Goal: Task Accomplishment & Management: Manage account settings

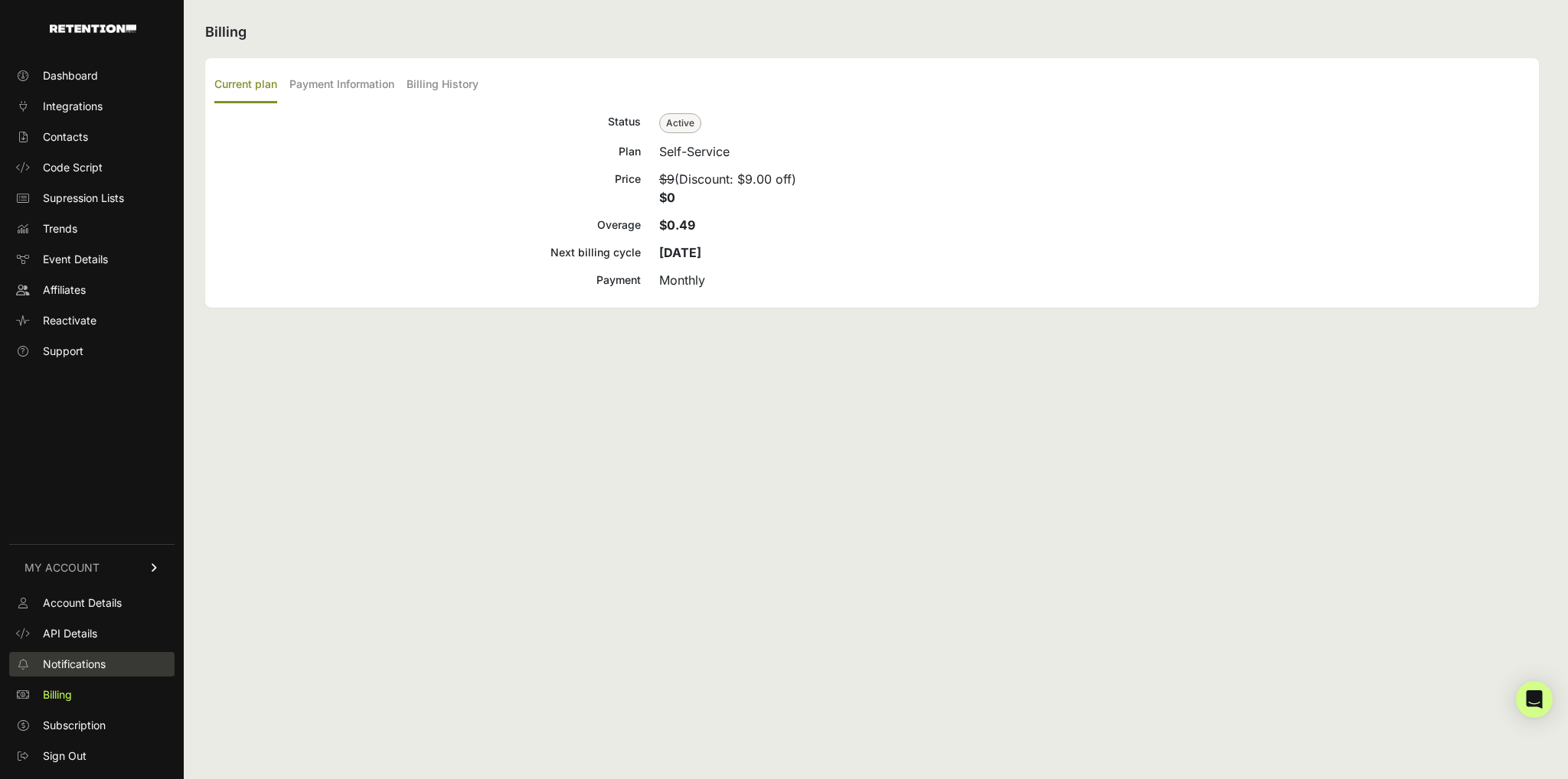
click at [74, 664] on span "Notifications" at bounding box center [74, 664] width 63 height 15
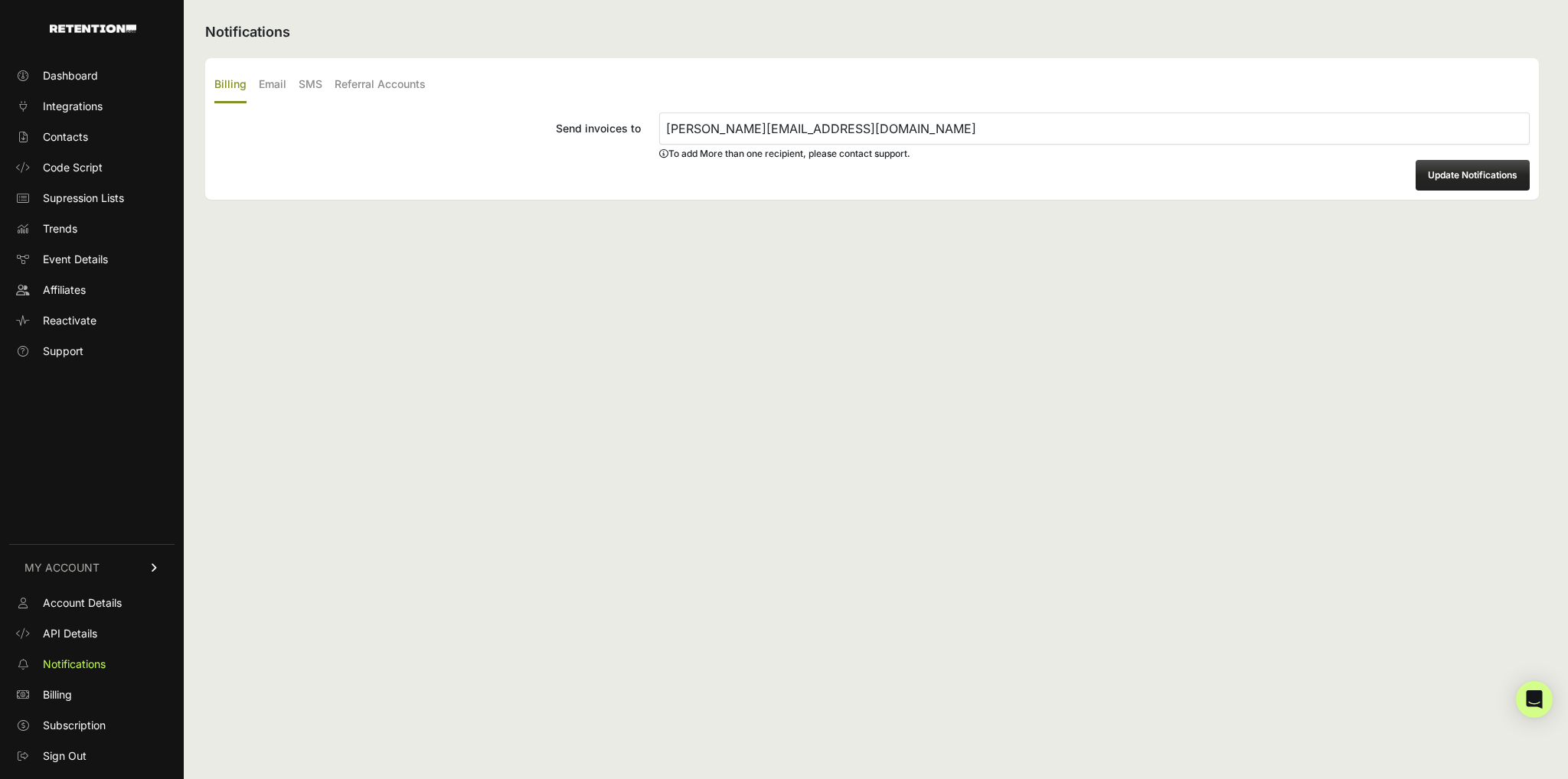
click at [87, 634] on span "API Details" at bounding box center [70, 634] width 55 height 15
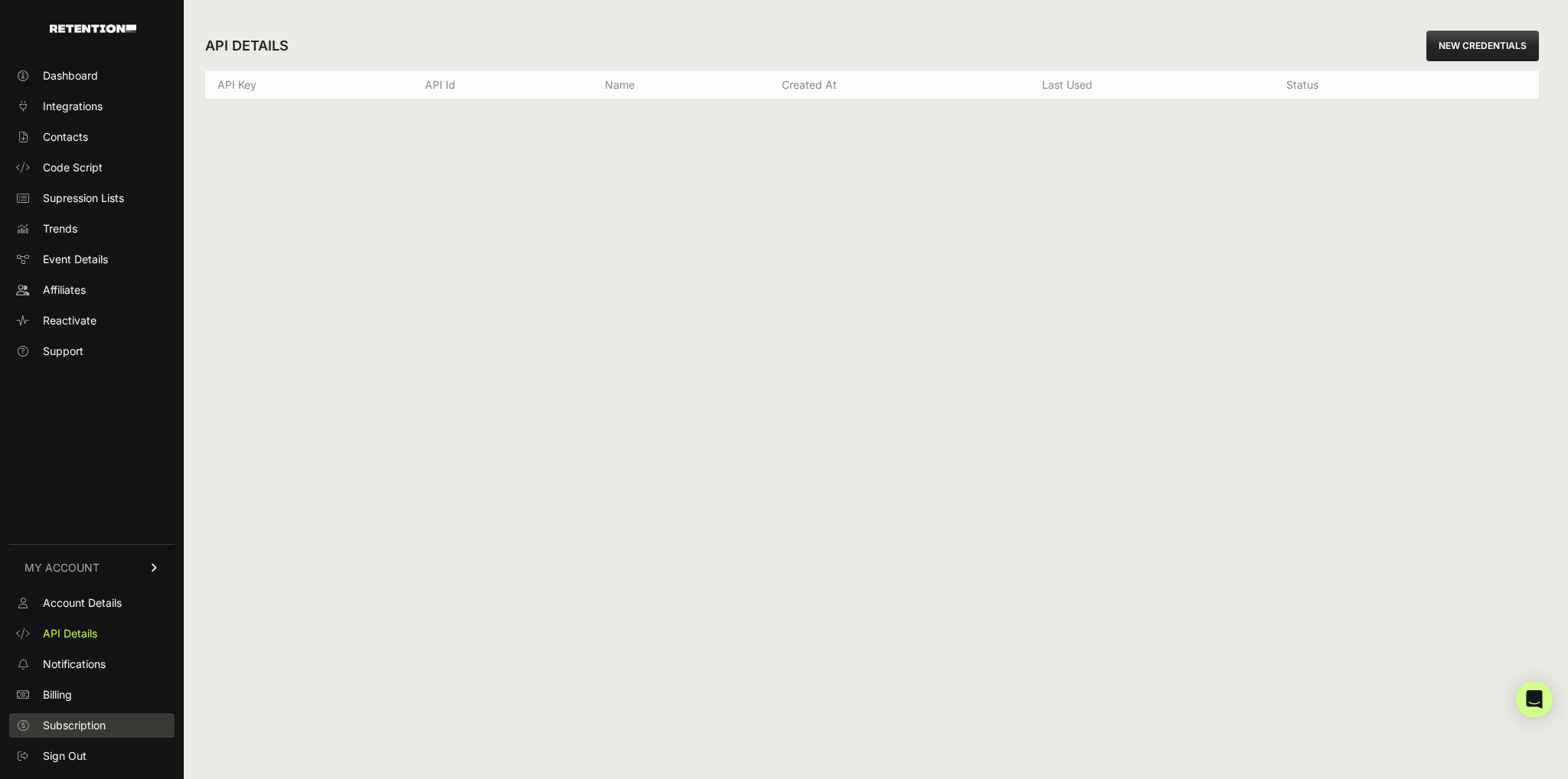
click at [55, 728] on span "Subscription" at bounding box center [74, 725] width 63 height 15
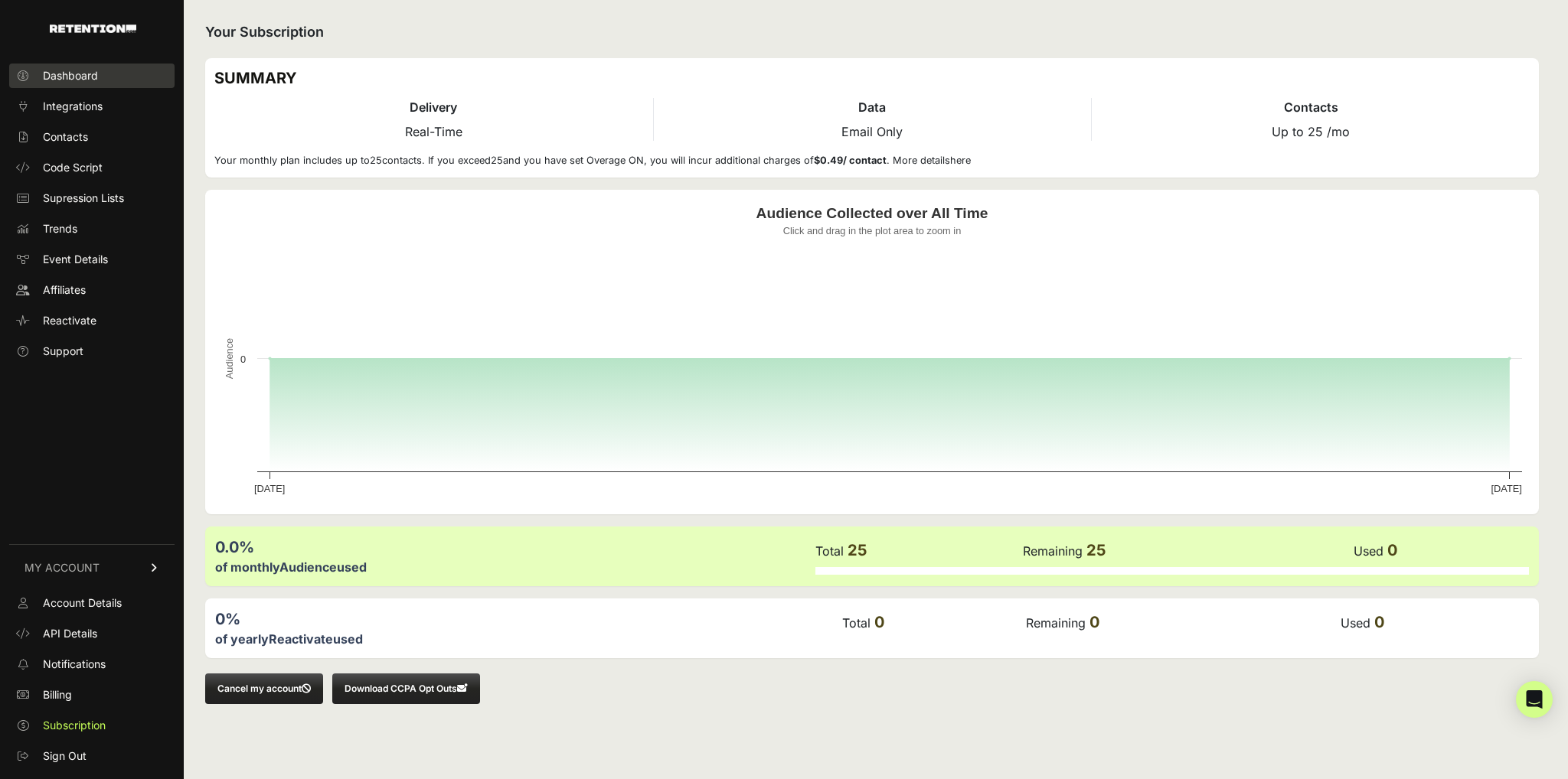
click at [60, 72] on span "Dashboard" at bounding box center [70, 75] width 55 height 15
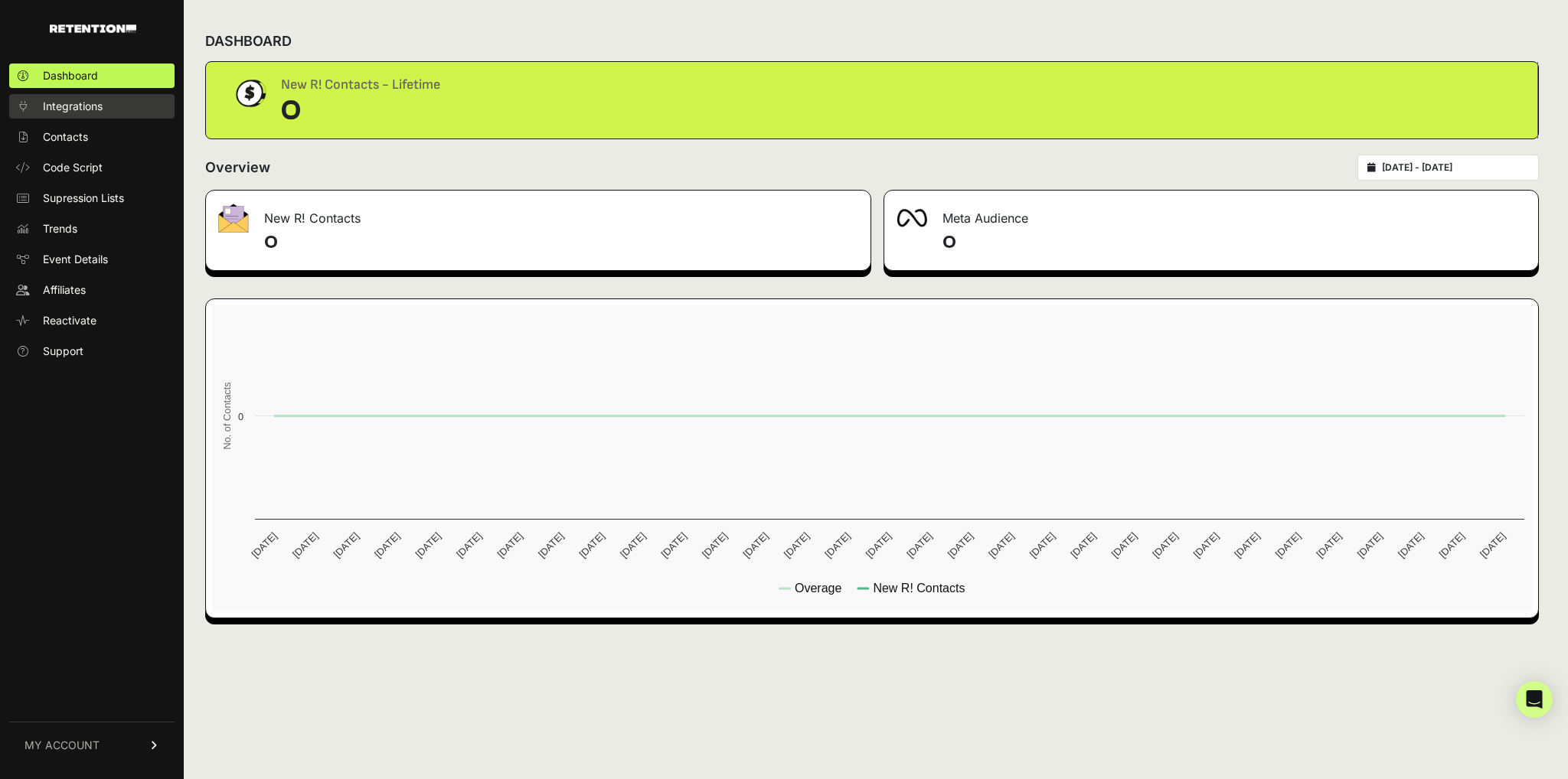
click at [58, 105] on span "Integrations" at bounding box center [73, 106] width 60 height 15
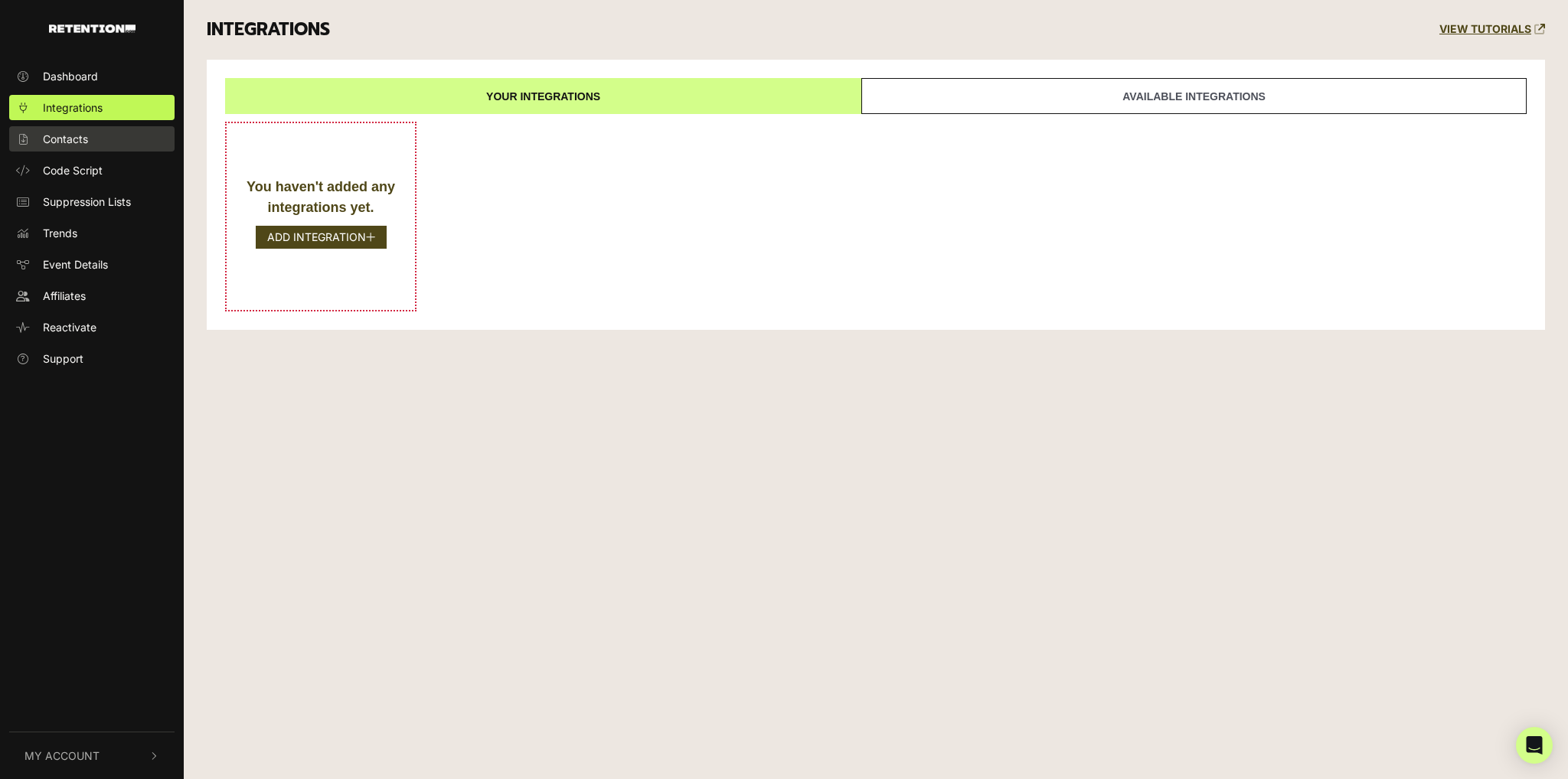
click at [65, 148] on link "Contacts" at bounding box center [91, 139] width 165 height 25
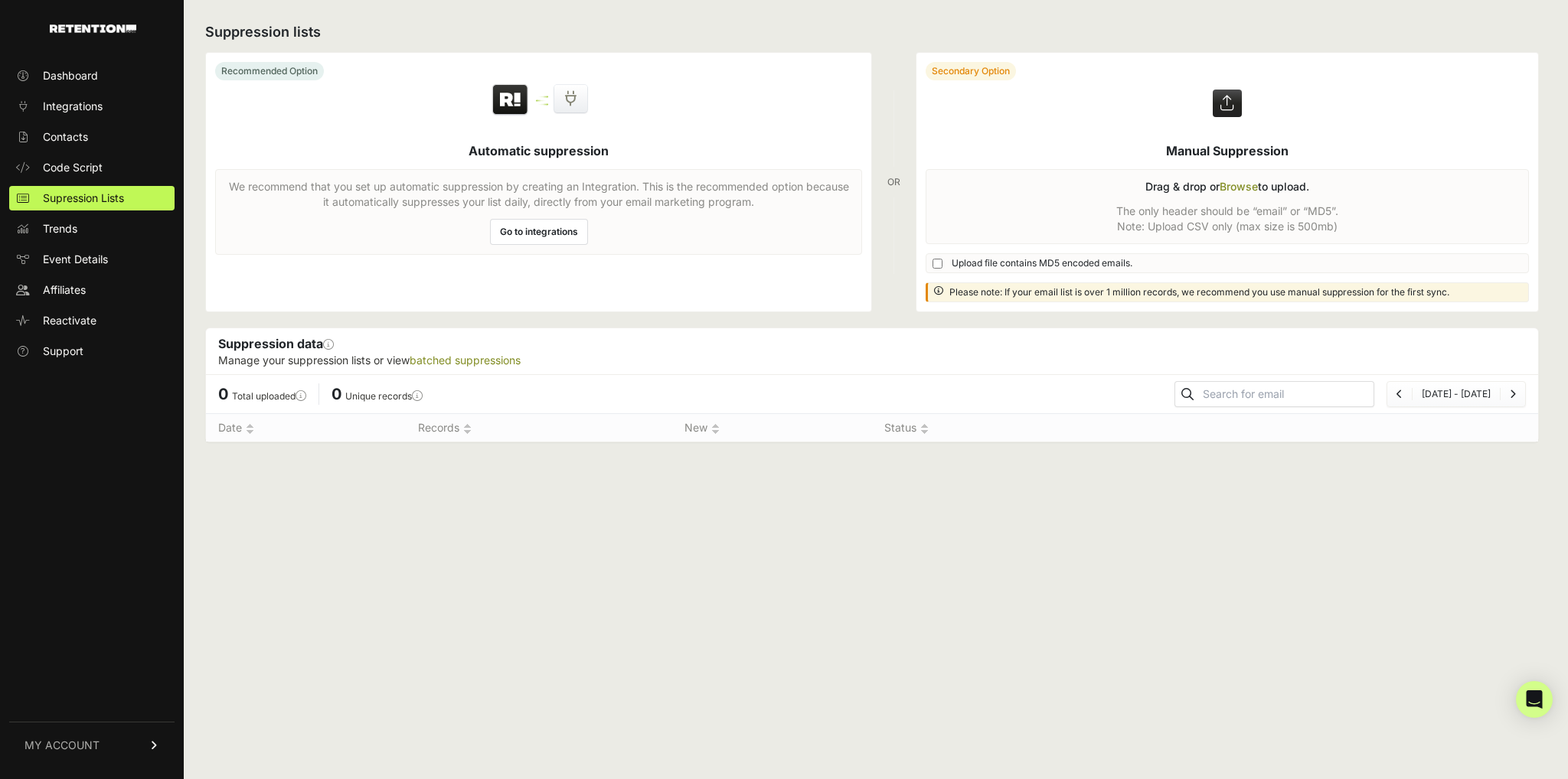
click at [76, 228] on span "Trends" at bounding box center [60, 229] width 34 height 15
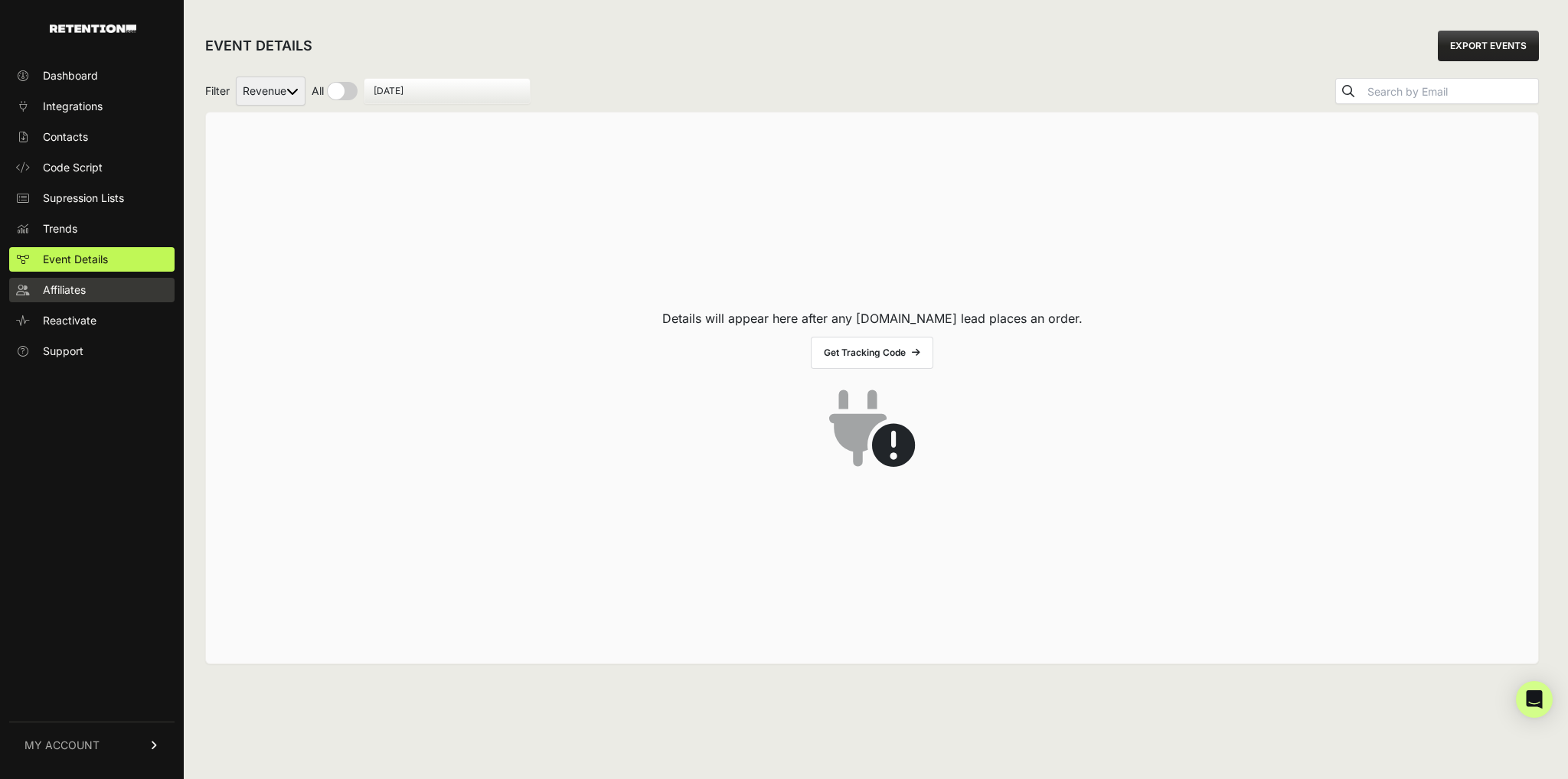
click at [76, 294] on span "Affiliates" at bounding box center [65, 290] width 43 height 15
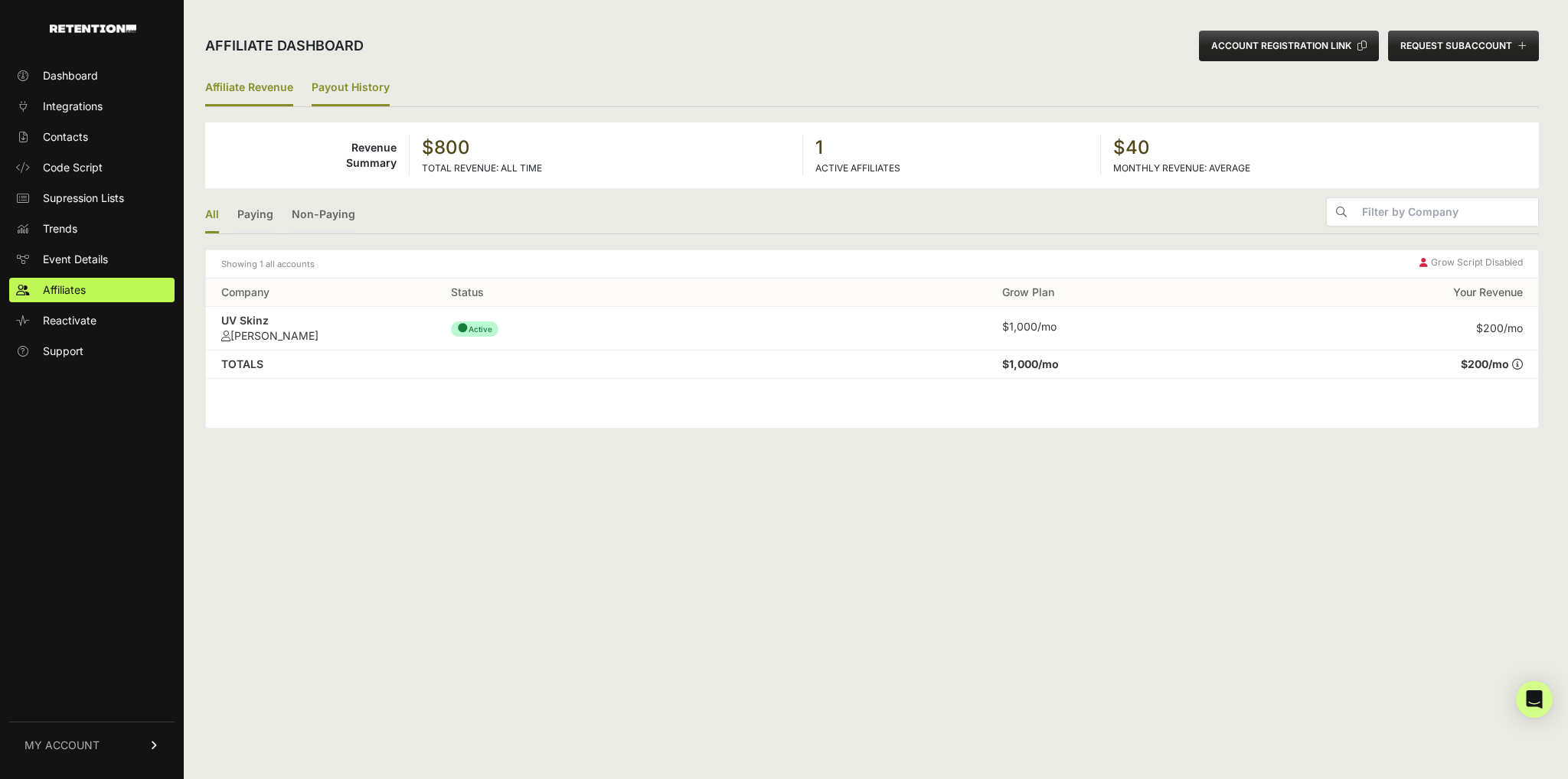
click at [349, 99] on link "Payout History" at bounding box center [351, 89] width 78 height 36
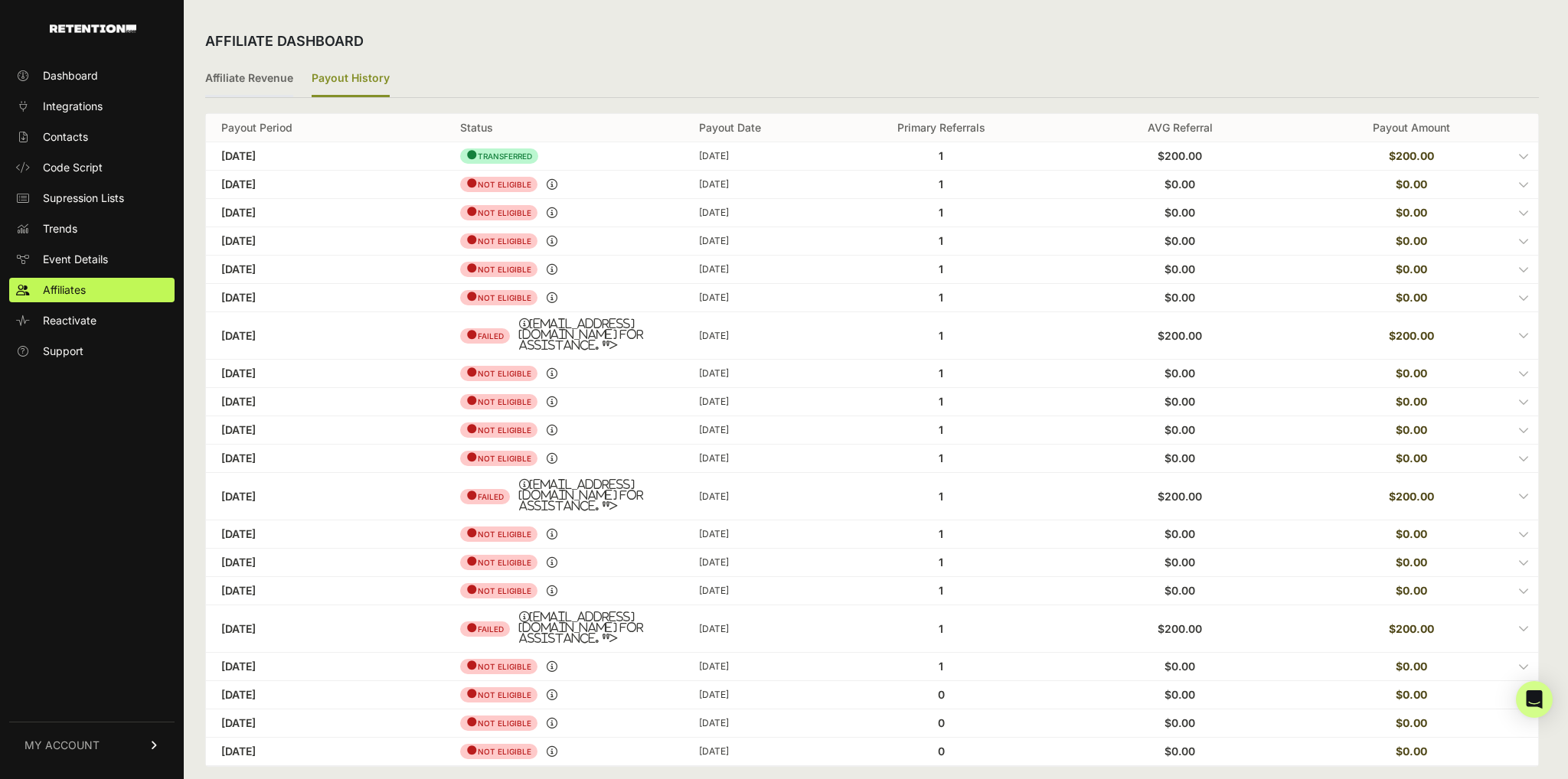
click at [1525, 490] on icon at bounding box center [1523, 496] width 11 height 11
click at [0, 0] on input "checkbox" at bounding box center [0, 0] width 0 height 0
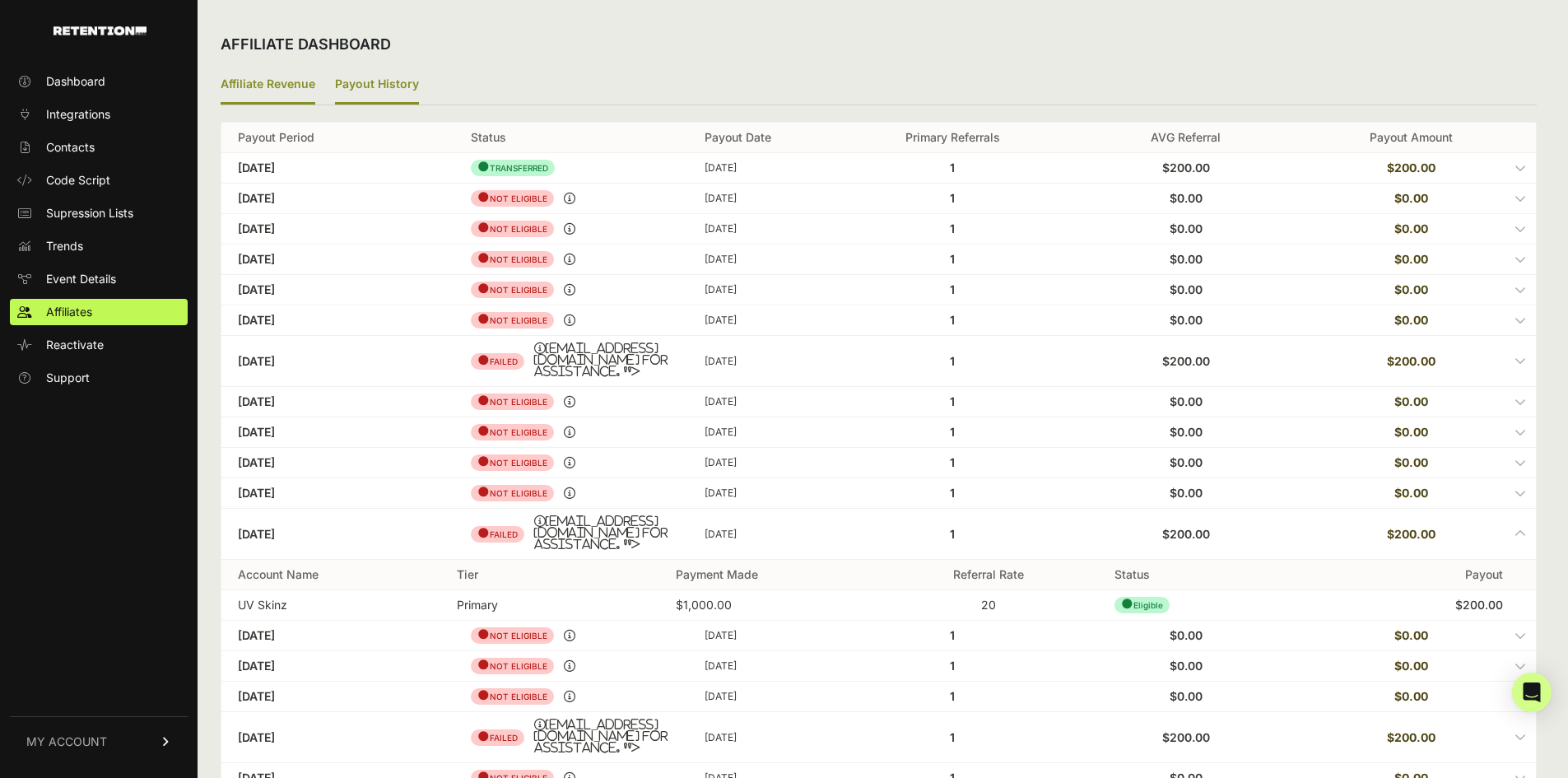
click at [271, 90] on link "Affiliate Revenue" at bounding box center [268, 85] width 94 height 39
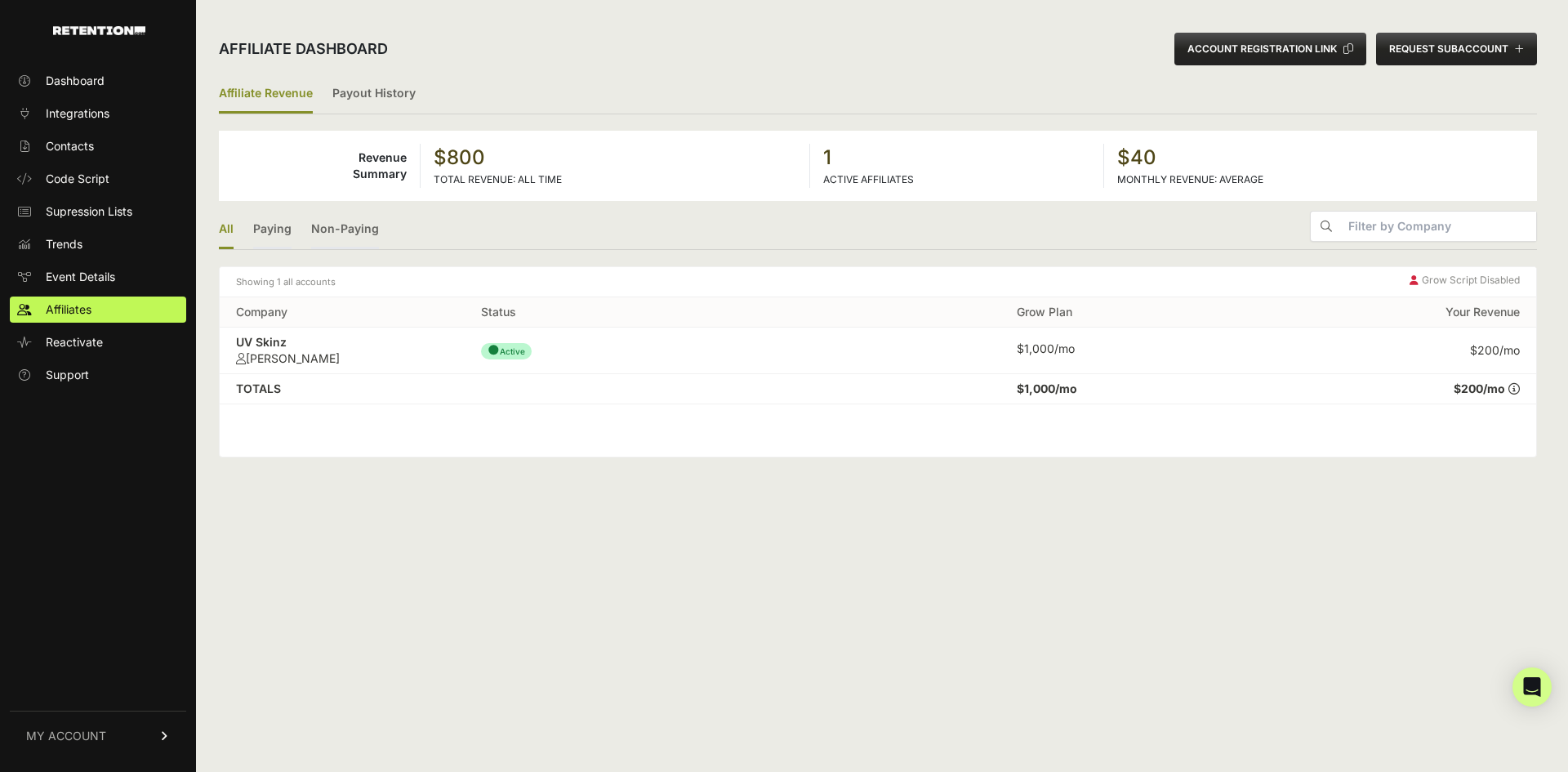
click at [289, 315] on th "Company" at bounding box center [342, 313] width 245 height 31
